Goal: Task Accomplishment & Management: Complete application form

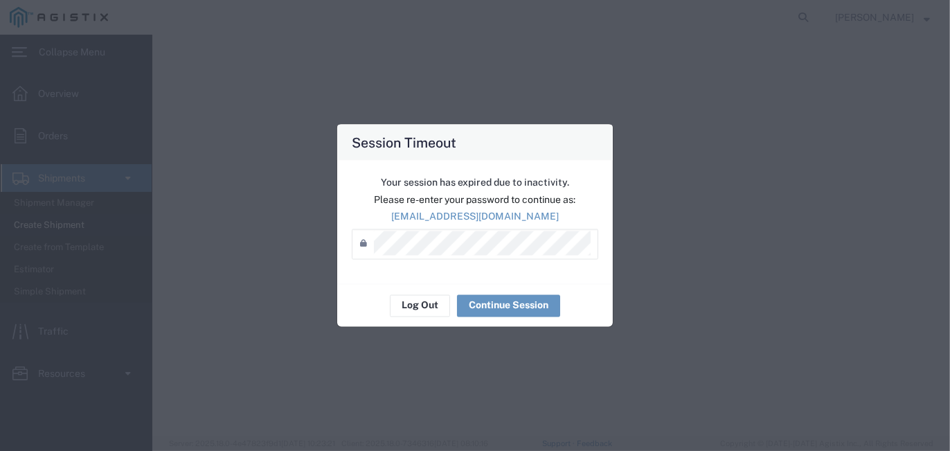
select select
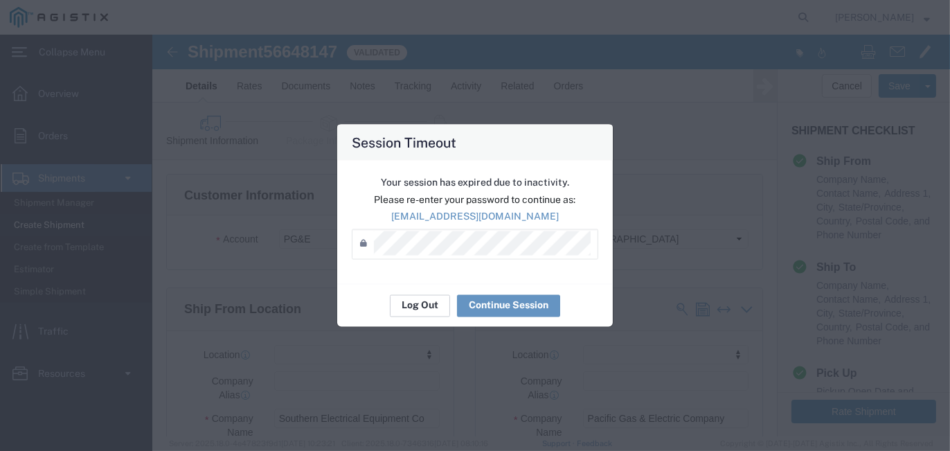
click at [403, 310] on button "Log Out" at bounding box center [420, 305] width 60 height 22
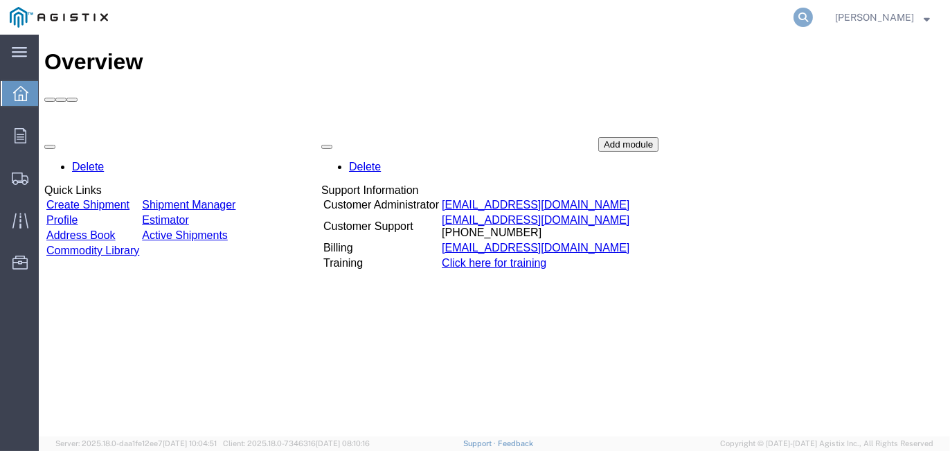
click at [812, 17] on icon at bounding box center [803, 17] width 19 height 19
click at [432, 26] on input "search" at bounding box center [583, 17] width 421 height 33
type input "56648147"
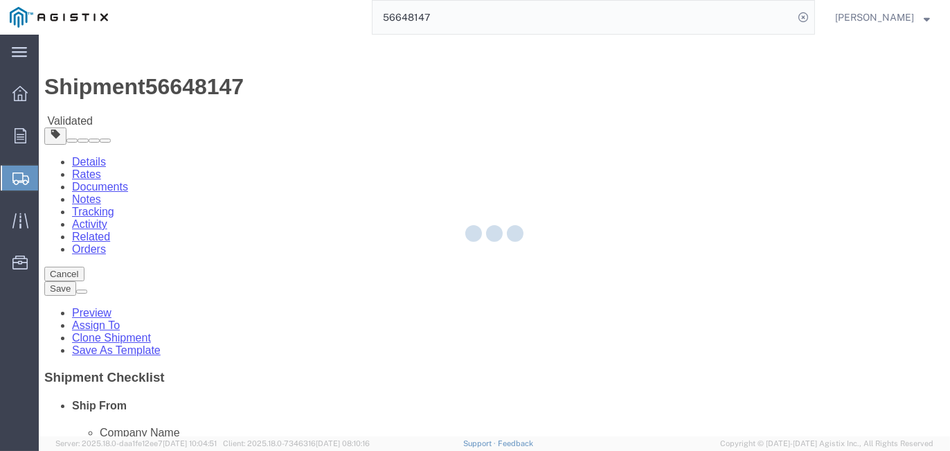
select select
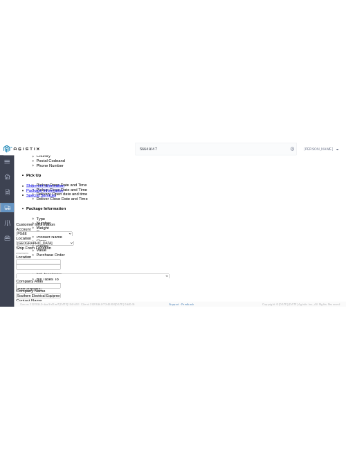
scroll to position [623, 0]
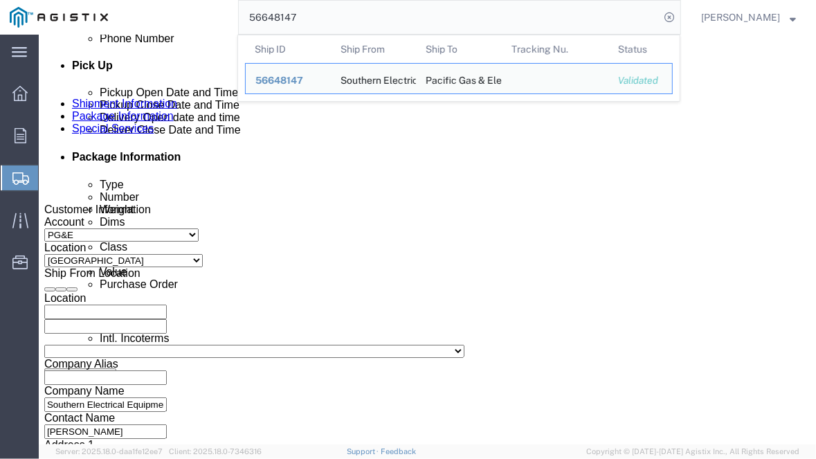
click div "Pickup Date: Pickup Start Date Pickup Start Time Pickup Open Date and Time [DAT…"
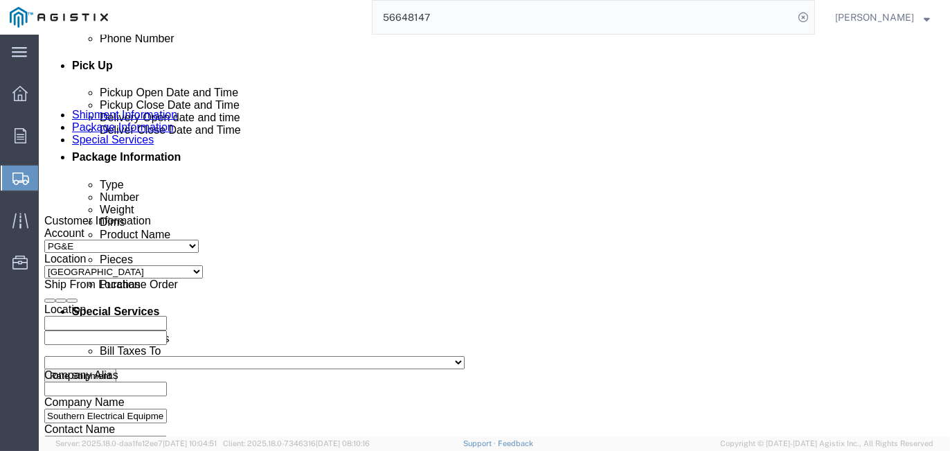
scroll to position [578, 0]
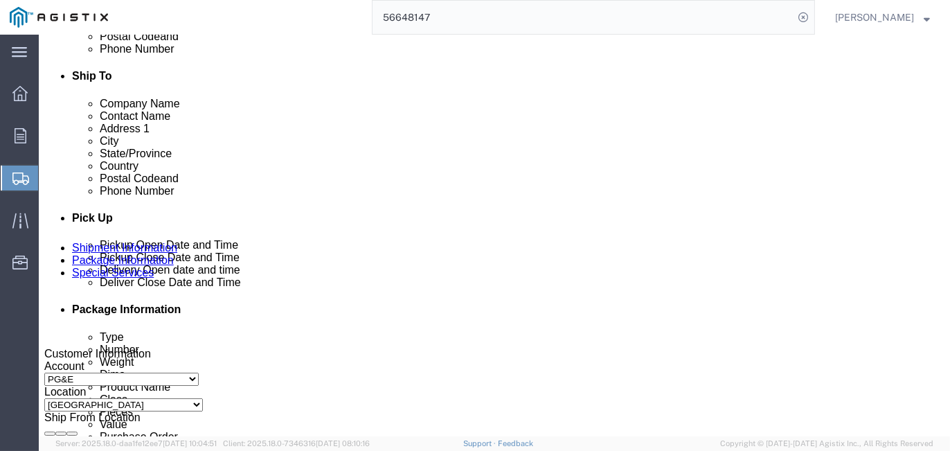
drag, startPoint x: 217, startPoint y: 279, endPoint x: 222, endPoint y: 242, distance: 37.8
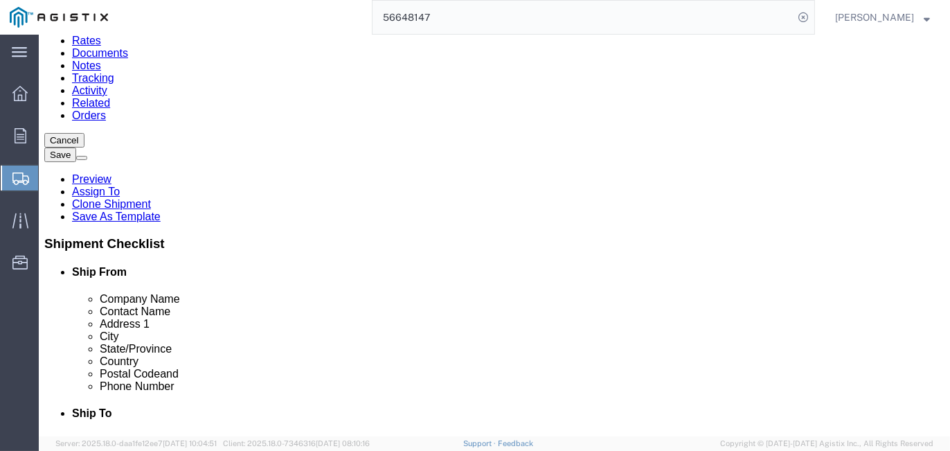
scroll to position [138, 0]
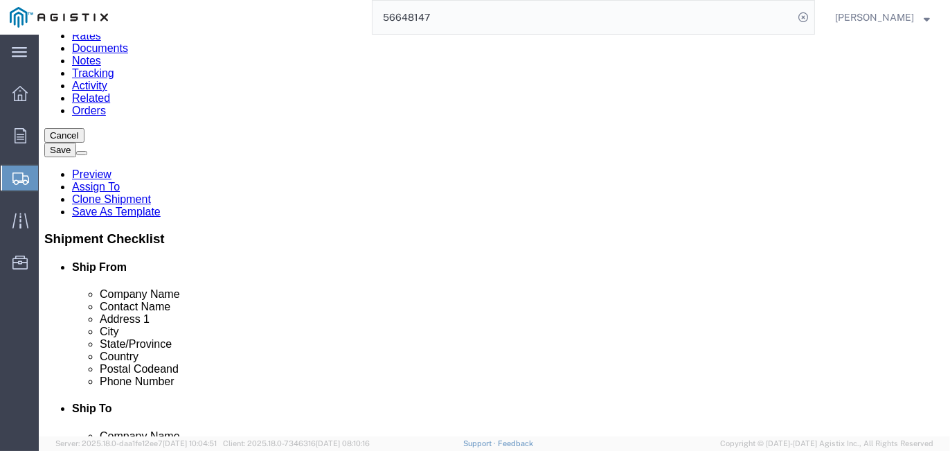
click input "text"
type input "PG&E"
click div "Location My Profile Location (OBSOLETE) [PERSON_NAME] SC - GC TRAILER (OBSOLETE…"
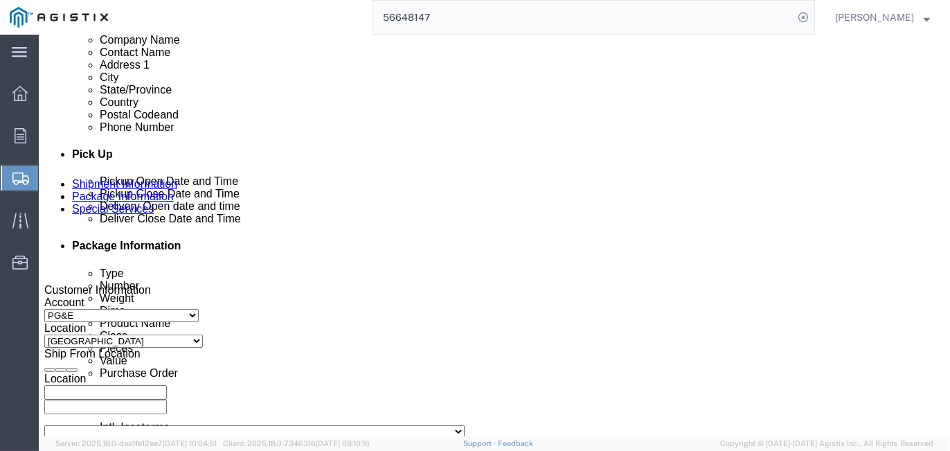
scroll to position [623, 0]
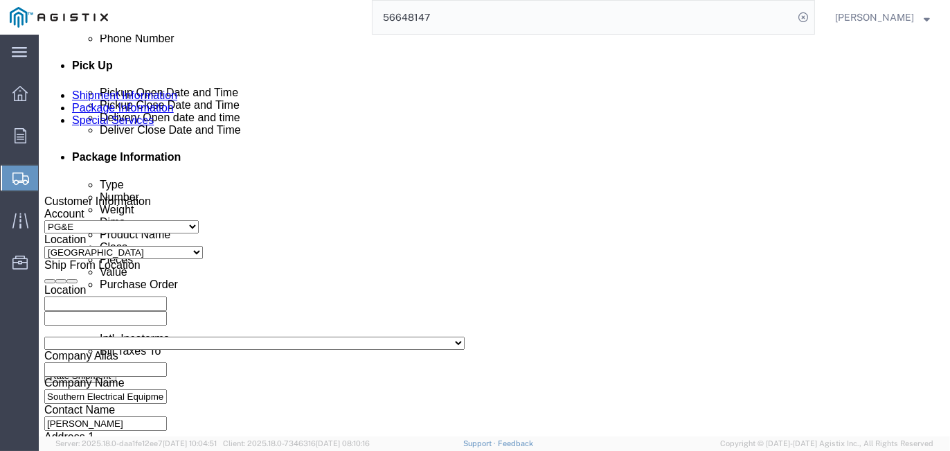
click div "[DATE] 3:00 PM"
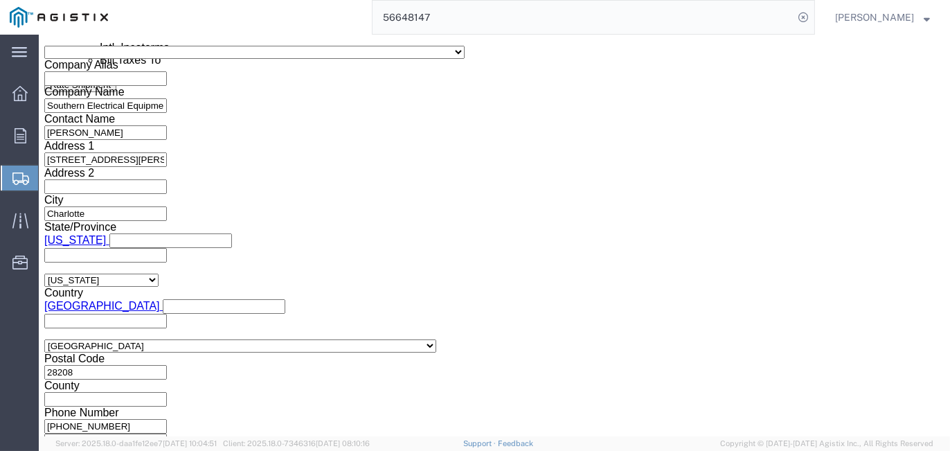
click button "Apply"
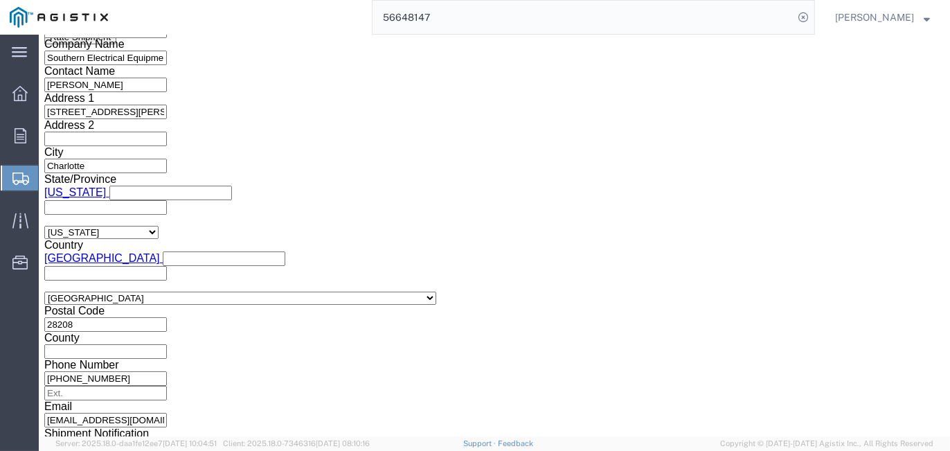
scroll to position [983, 0]
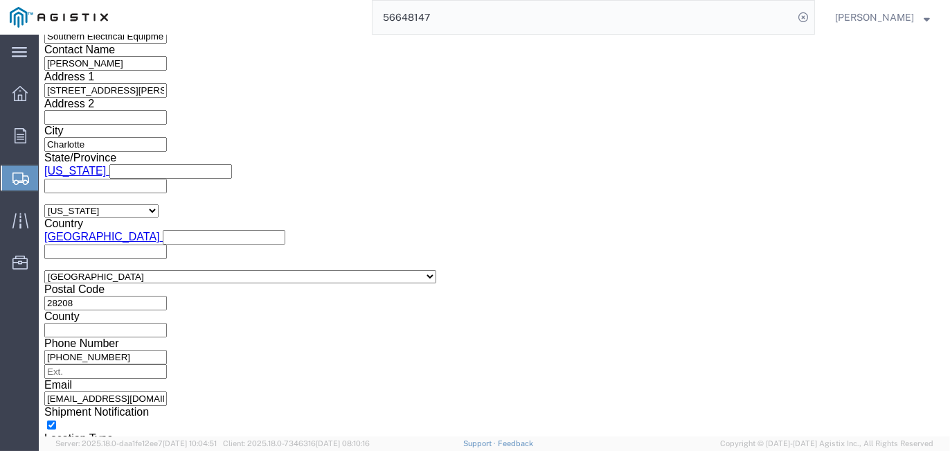
click select "Select Air Less than Truckload Multi-Leg Ocean Freight Rail Small Parcel Truckl…"
select select "LTL"
click select "Select Air Less than Truckload Multi-Leg Ocean Freight Rail Small Parcel Truckl…"
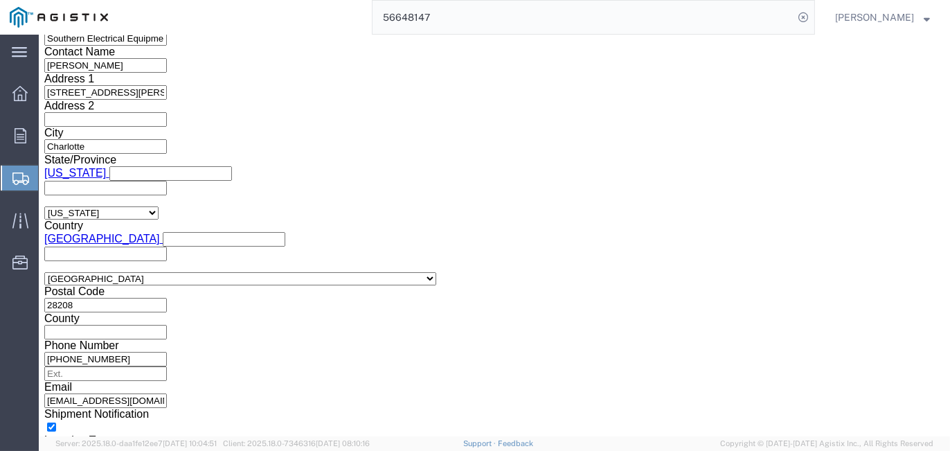
scroll to position [1032, 0]
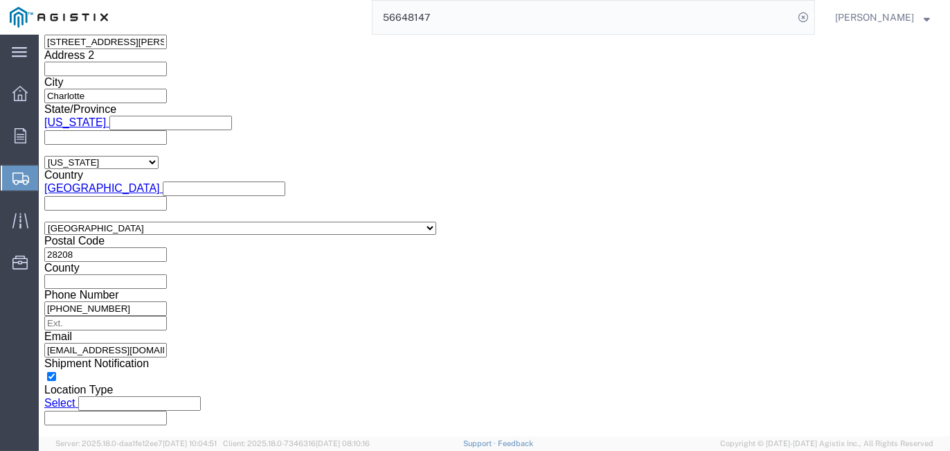
click button "Continue"
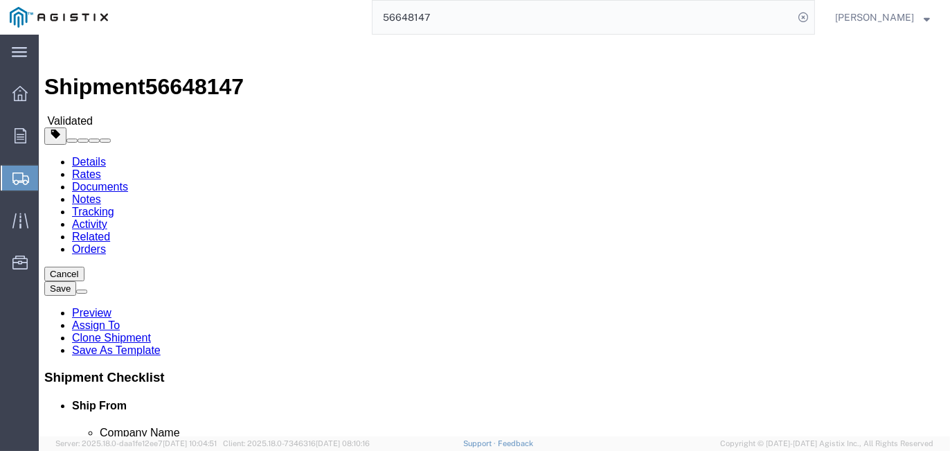
click button "Rate Shipment"
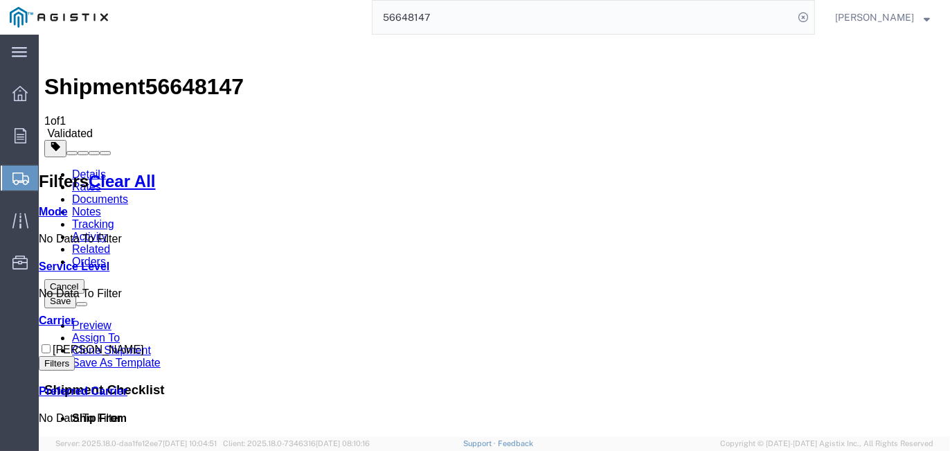
drag, startPoint x: 470, startPoint y: 198, endPoint x: 494, endPoint y: 348, distance: 152.2
